Goal: Find specific page/section: Find specific page/section

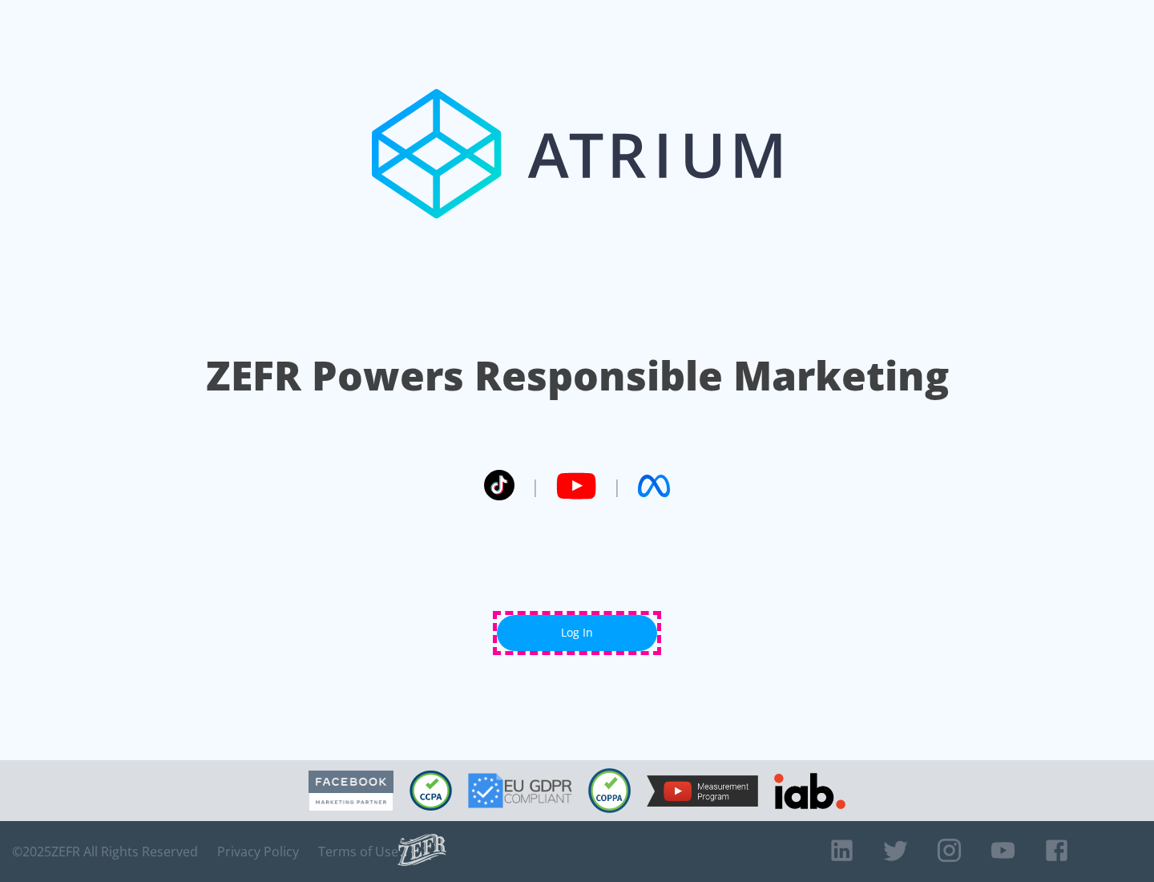
click at [577, 632] on link "Log In" at bounding box center [577, 633] width 160 height 36
